Goal: Task Accomplishment & Management: Manage account settings

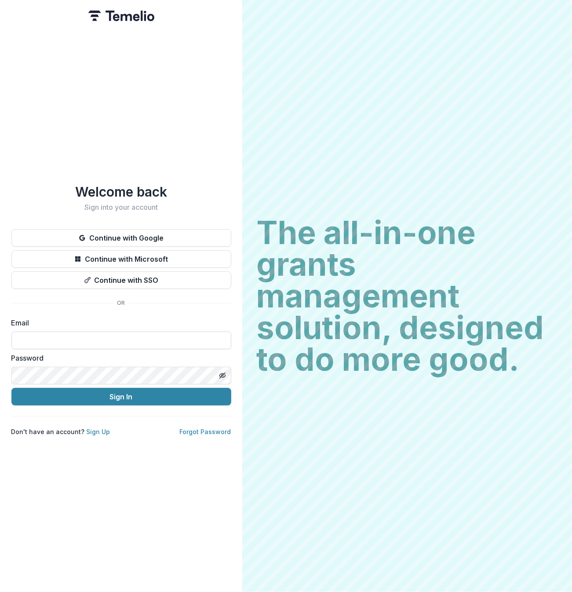
click at [117, 336] on input at bounding box center [121, 340] width 220 height 18
click at [100, 335] on input "**********" at bounding box center [121, 340] width 220 height 18
click at [63, 336] on input "****" at bounding box center [121, 340] width 220 height 18
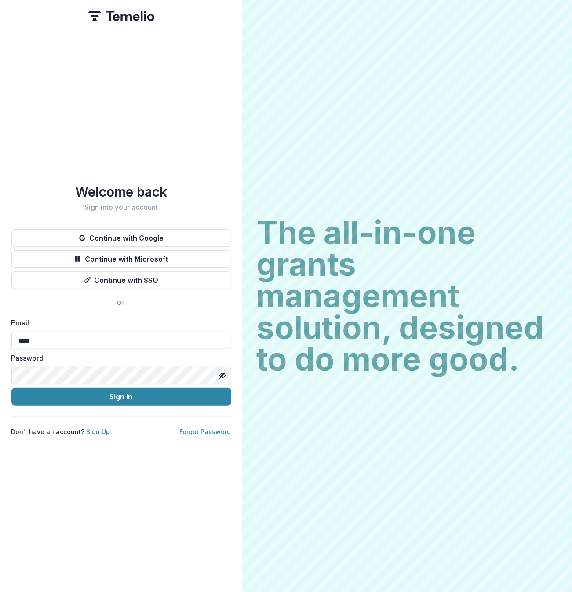
type input "**********"
